Goal: Transaction & Acquisition: Purchase product/service

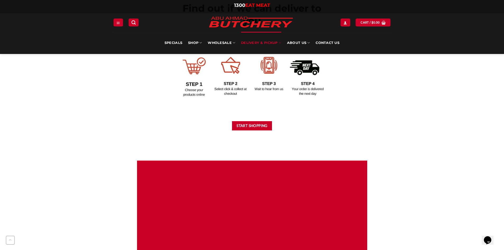
scroll to position [185, 0]
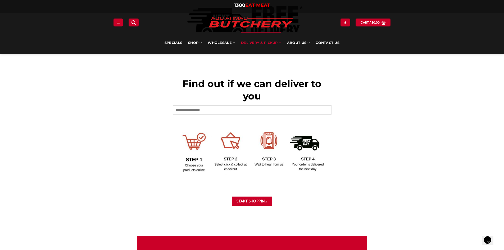
click at [257, 200] on button "Start Shopping" at bounding box center [252, 201] width 40 height 9
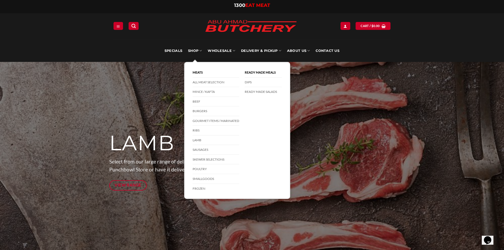
click at [203, 169] on link "Poultry" at bounding box center [216, 169] width 47 height 10
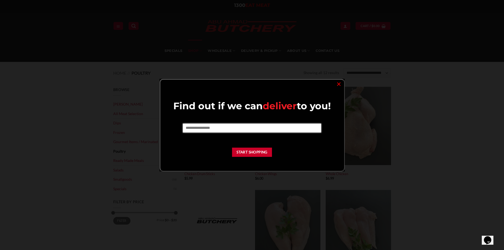
click at [239, 124] on input "text" at bounding box center [252, 128] width 138 height 9
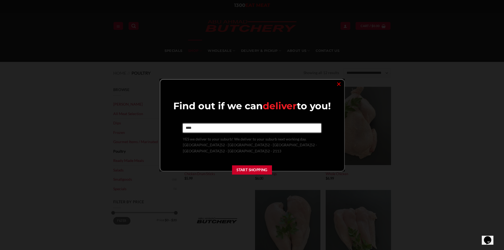
type input "****"
click at [266, 167] on button "Start Shopping" at bounding box center [252, 169] width 40 height 9
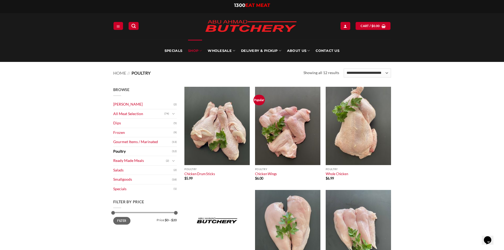
click at [125, 132] on link "Frozen" at bounding box center [143, 132] width 60 height 9
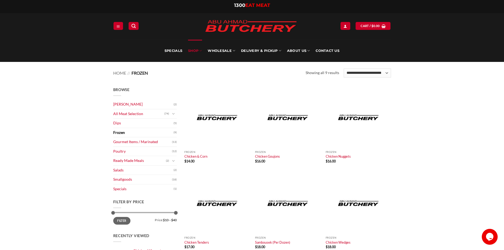
click at [147, 105] on link "[PERSON_NAME]" at bounding box center [143, 104] width 60 height 9
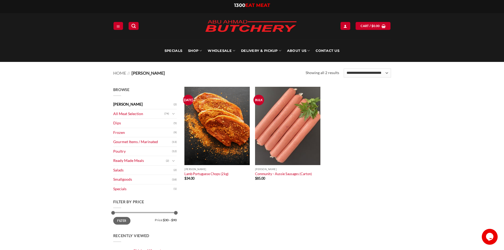
click at [118, 152] on link "Poultry" at bounding box center [142, 151] width 59 height 9
